Goal: Task Accomplishment & Management: Manage account settings

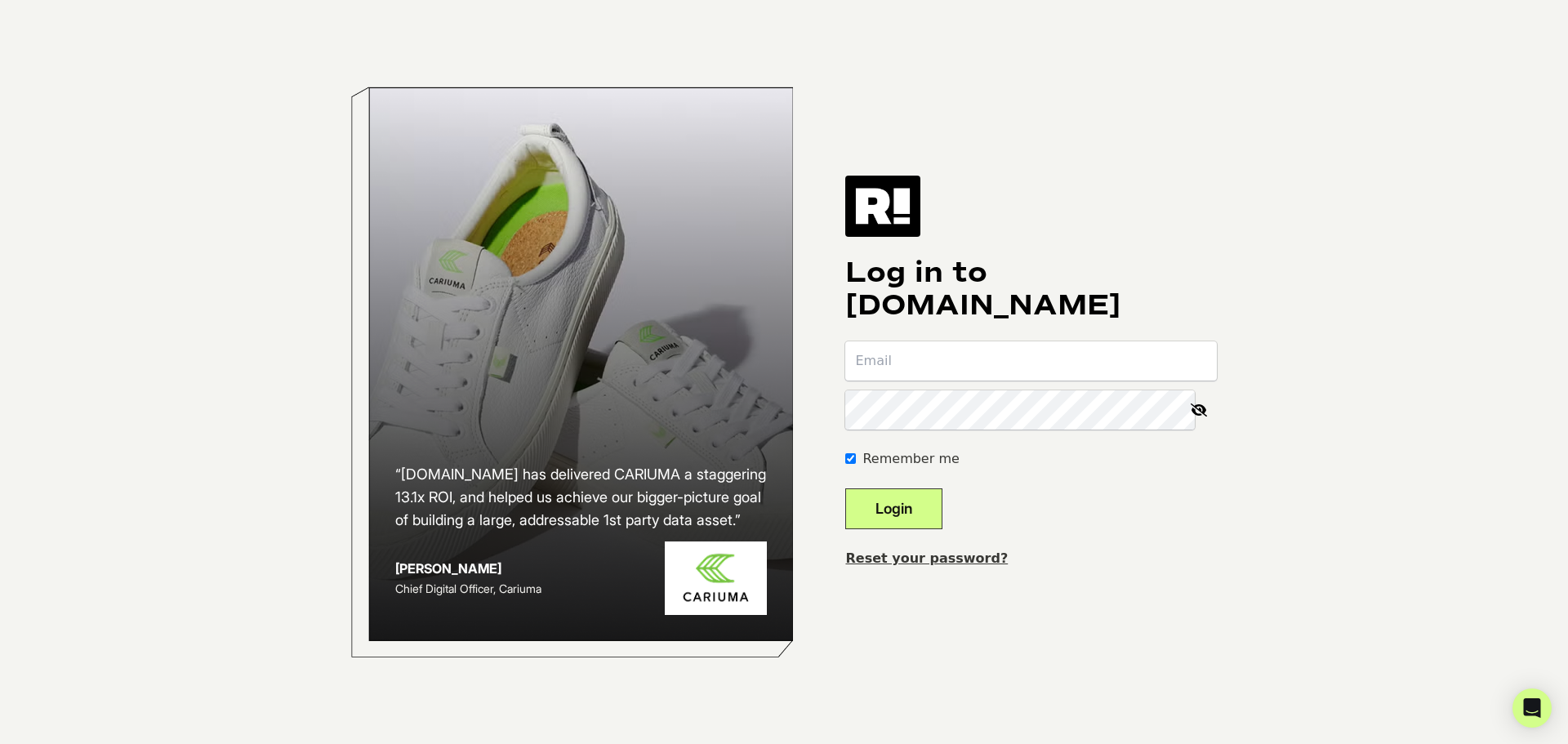
type input "lrosslee@pipingrock.com"
click at [1185, 409] on keeper-lock "Open Keeper Popup" at bounding box center [1175, 410] width 20 height 20
click at [1185, 413] on keeper-lock "Open Keeper Popup" at bounding box center [1175, 410] width 20 height 20
click at [939, 493] on button "Login" at bounding box center [893, 509] width 97 height 41
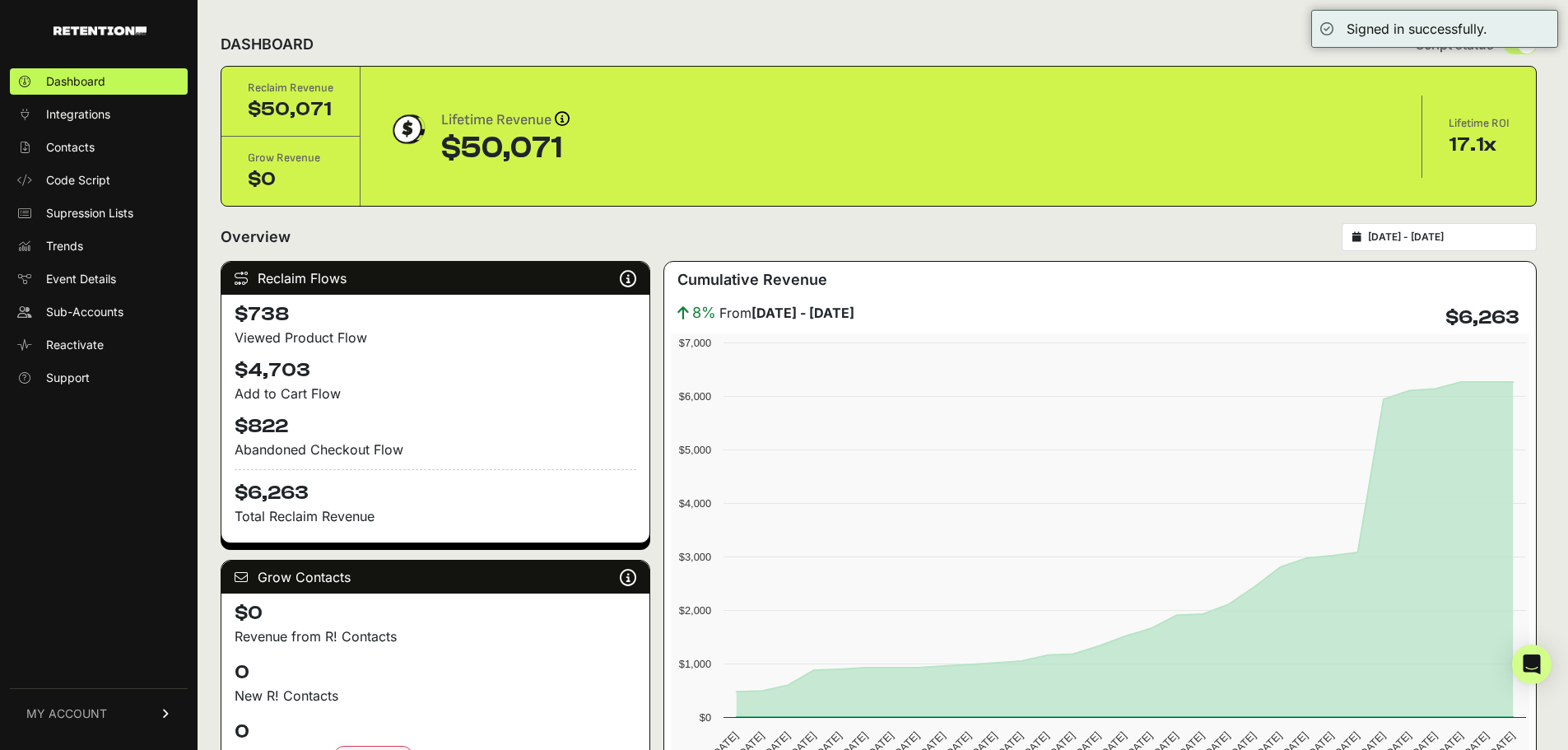
click at [144, 714] on link "MY ACCOUNT" at bounding box center [99, 713] width 178 height 50
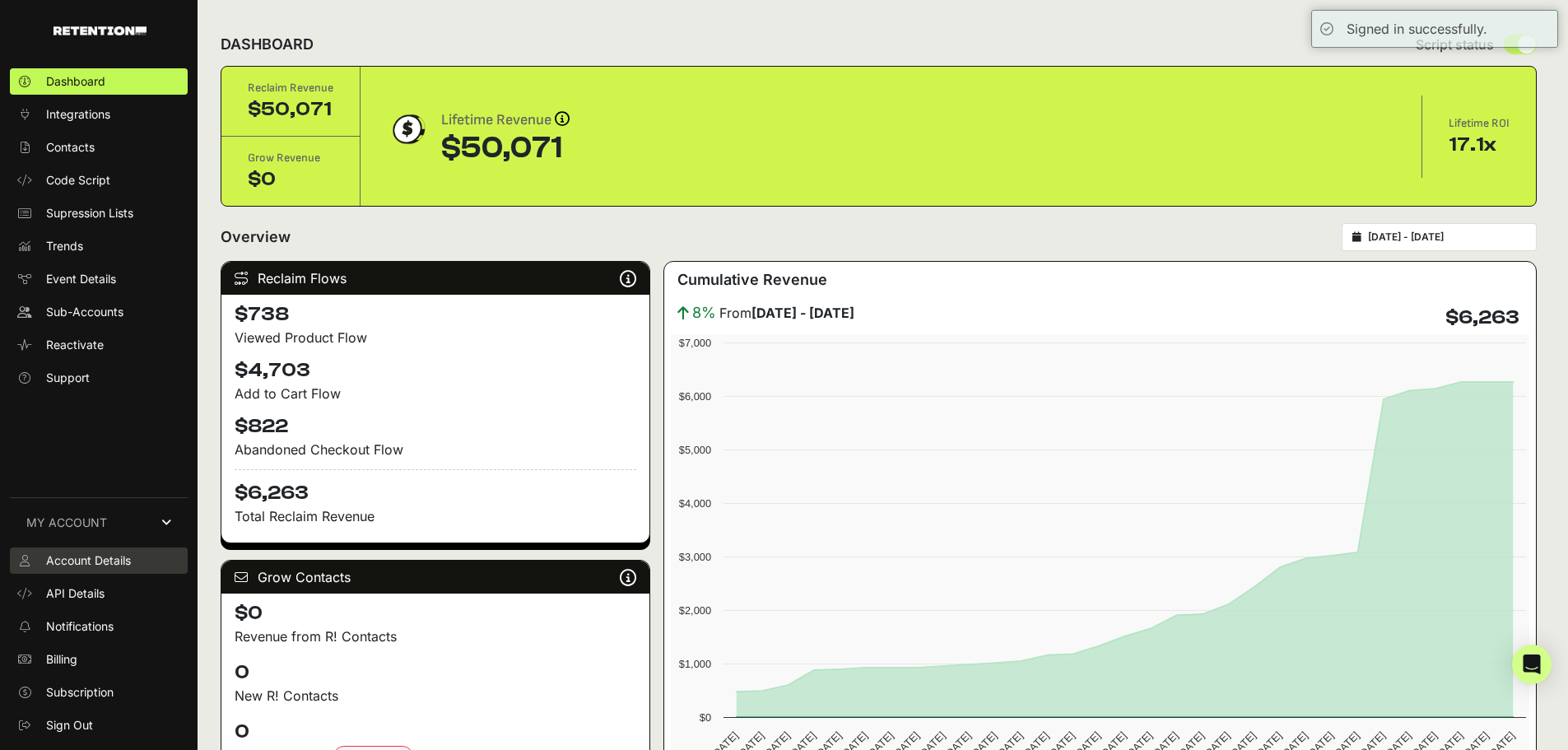
click at [137, 565] on link "Account Details" at bounding box center [99, 561] width 178 height 26
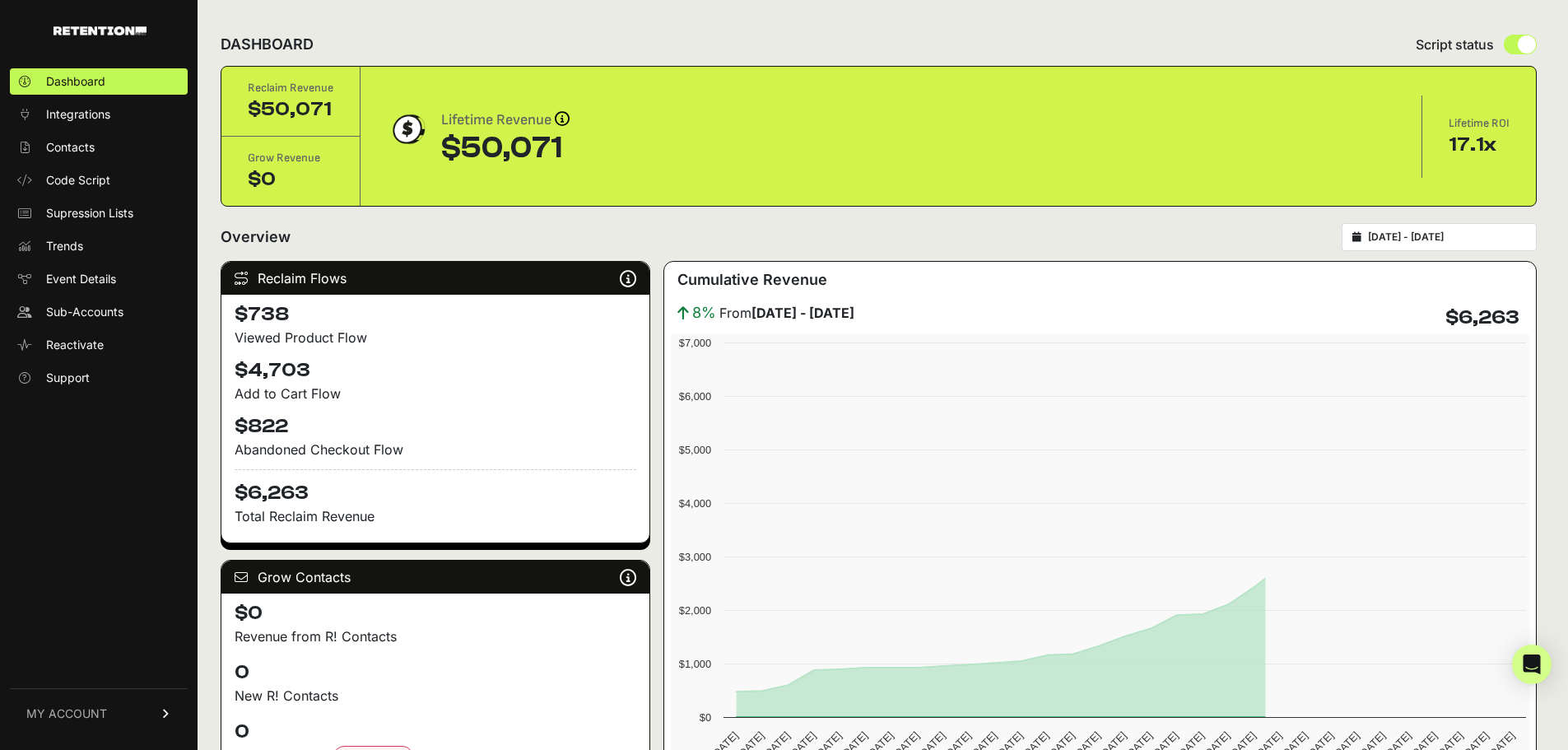
click at [154, 715] on link "MY ACCOUNT" at bounding box center [99, 713] width 178 height 50
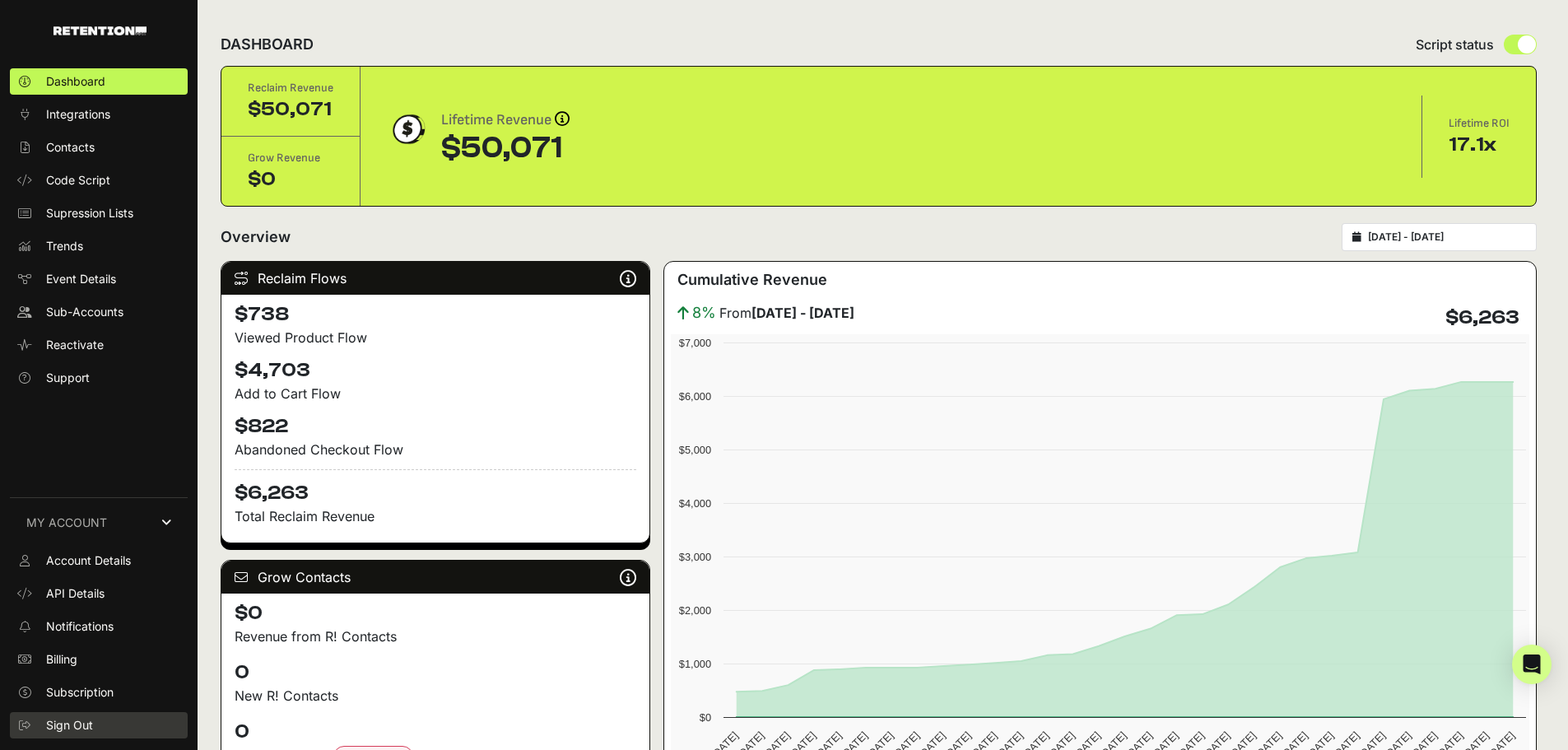
click at [106, 725] on link "Sign Out" at bounding box center [99, 725] width 178 height 26
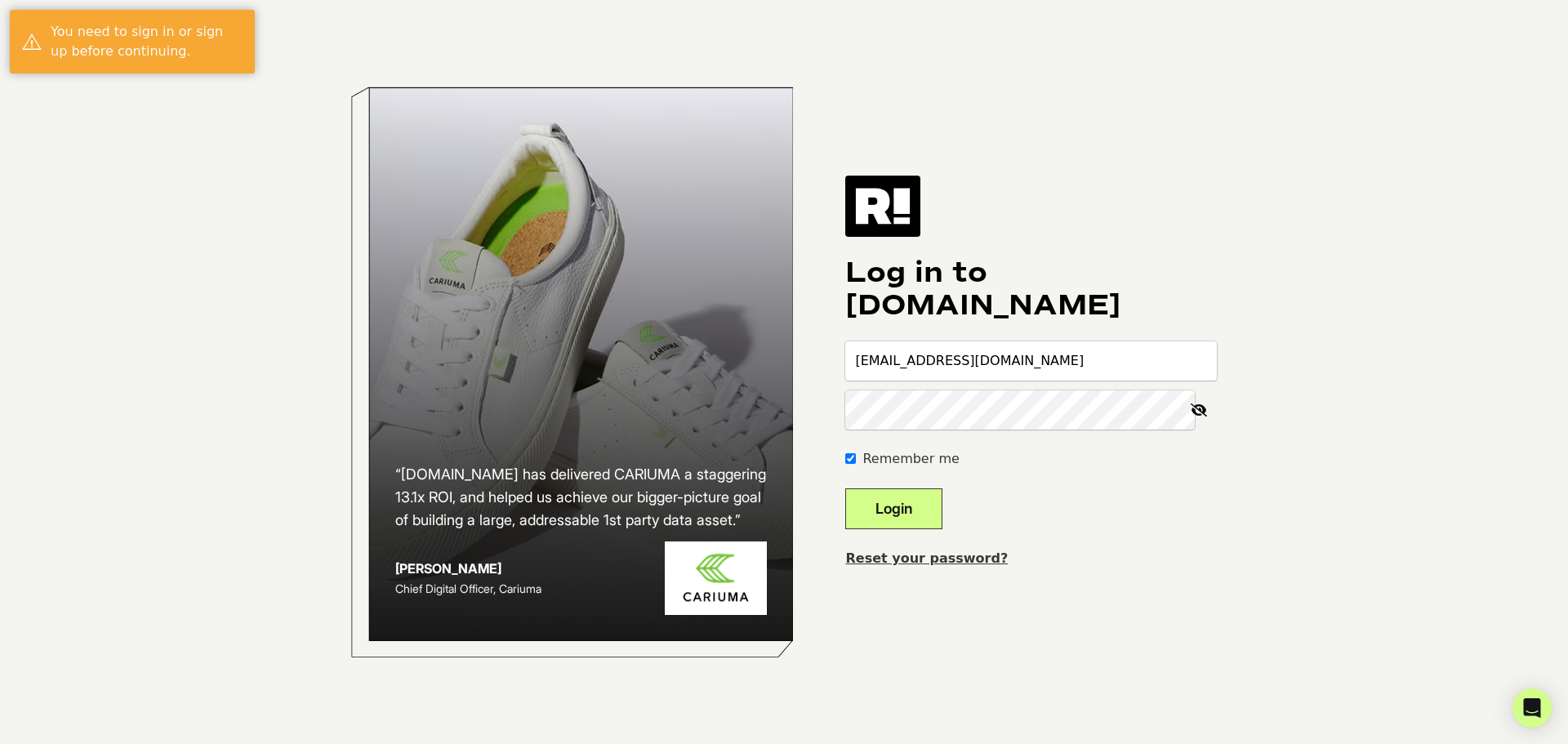
click at [1041, 364] on input "[EMAIL_ADDRESS][DOMAIN_NAME]" at bounding box center [1031, 361] width 372 height 40
type input "[EMAIL_ADDRESS][DOMAIN_NAME]"
click at [932, 503] on button "Login" at bounding box center [893, 509] width 97 height 41
